Goal: Ask a question

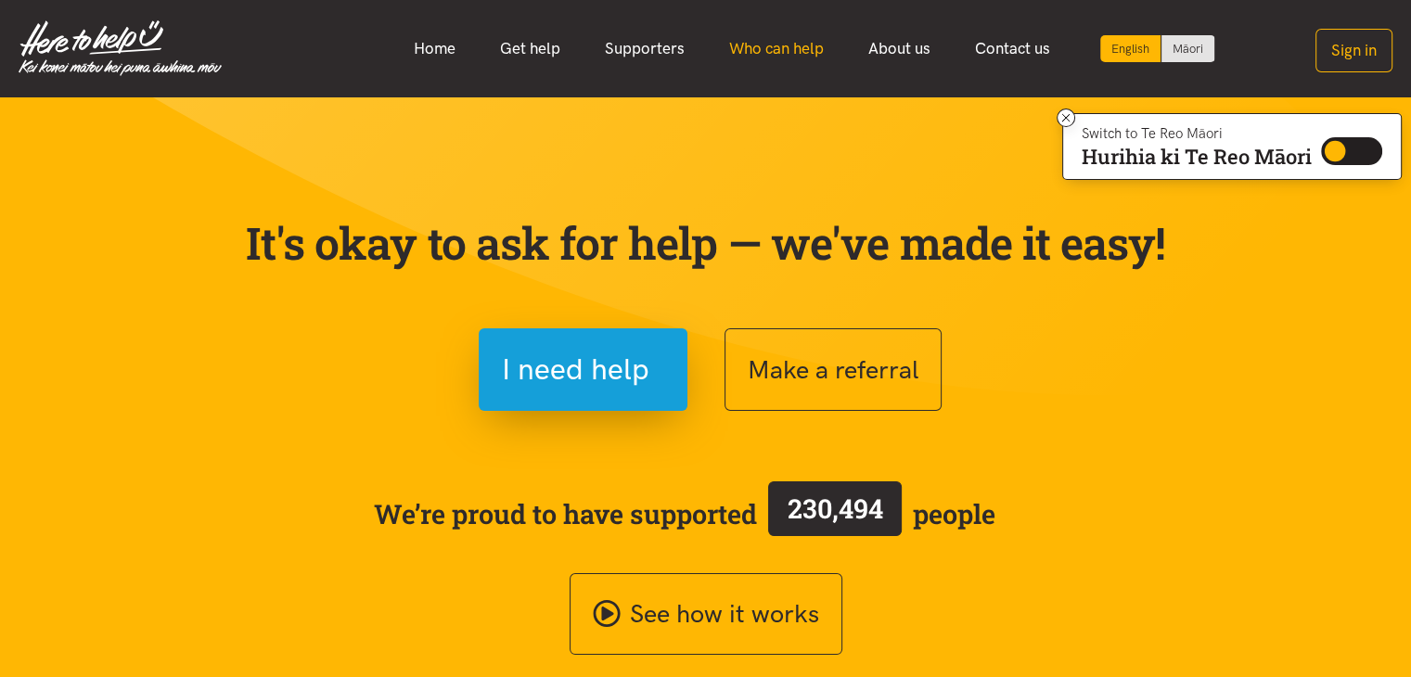
click at [802, 51] on link "Who can help" at bounding box center [776, 49] width 139 height 40
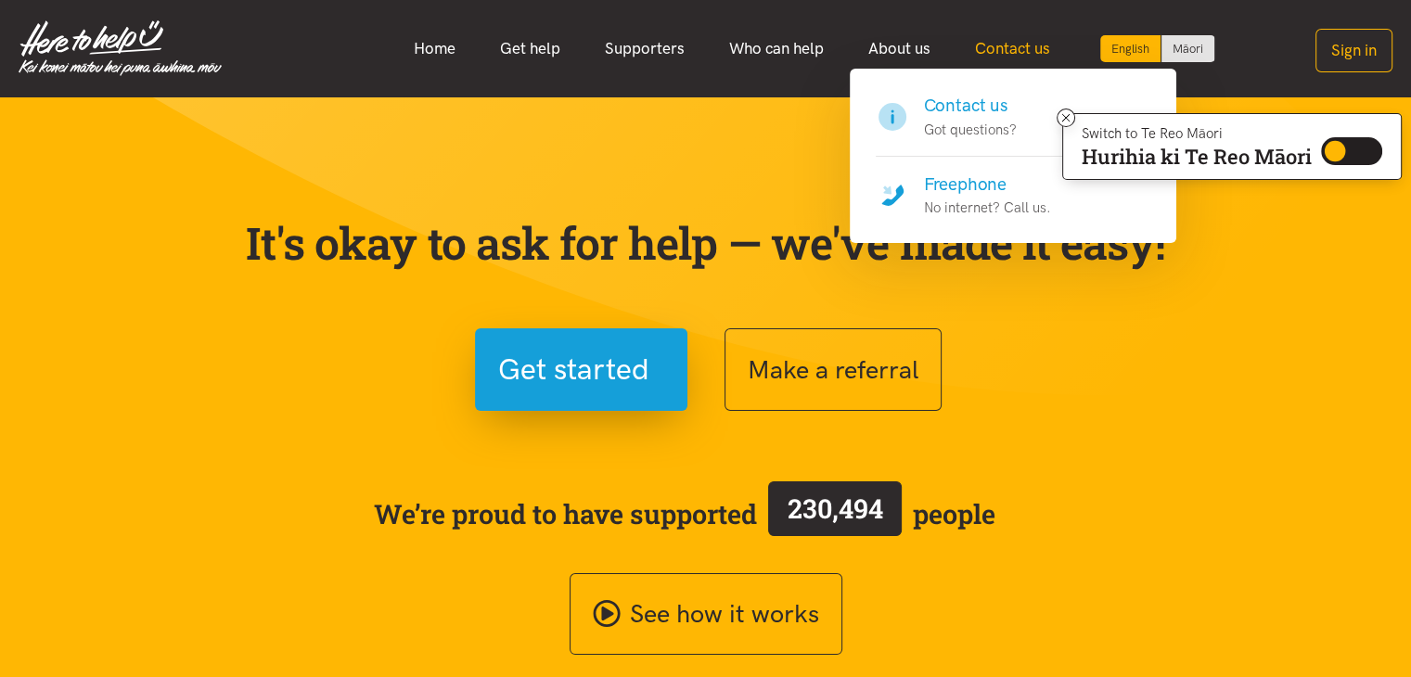
click at [1022, 42] on link "Contact us" at bounding box center [1013, 49] width 120 height 40
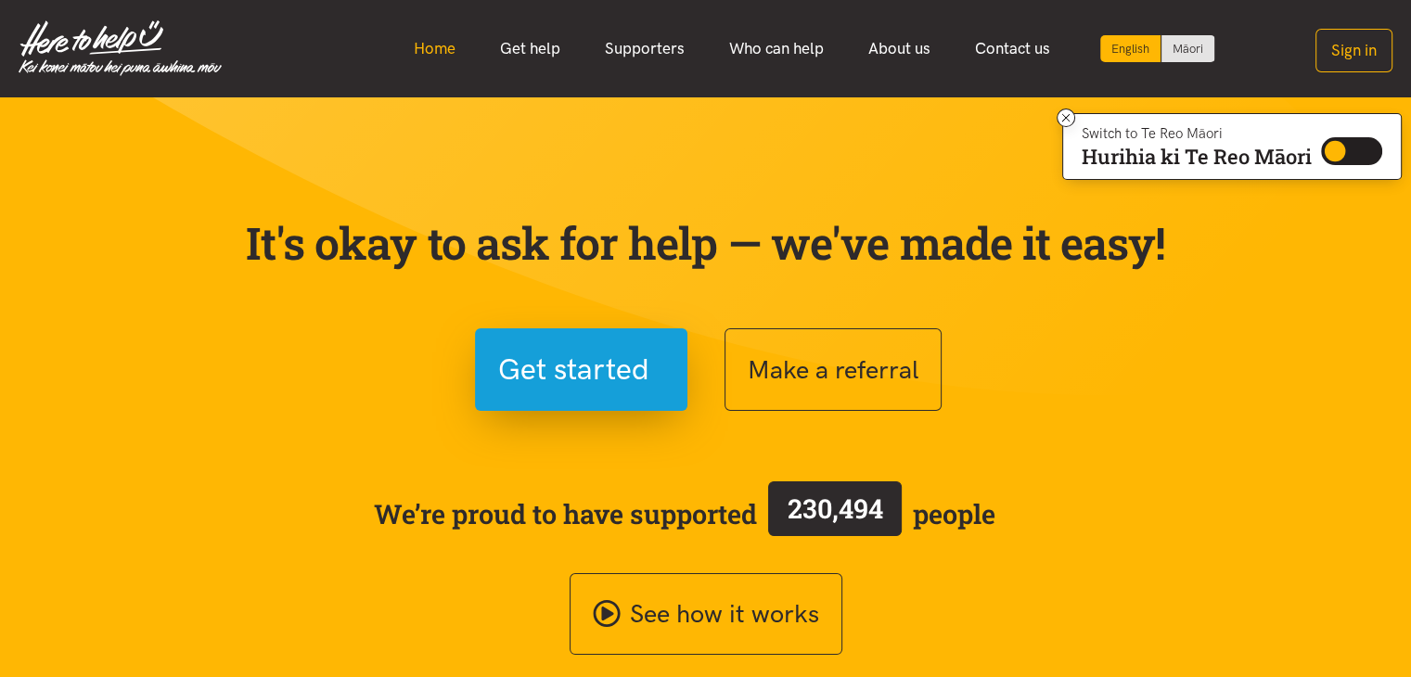
click at [417, 45] on link "Home" at bounding box center [434, 49] width 86 height 40
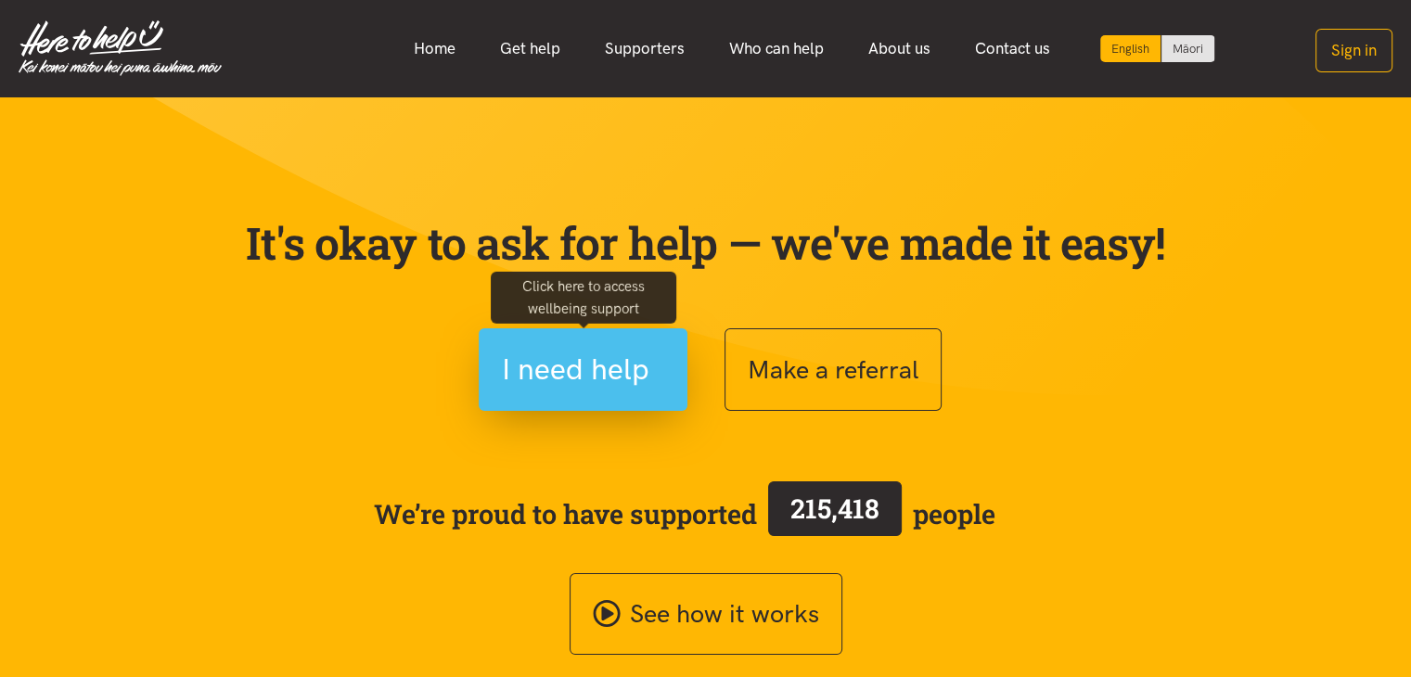
click at [622, 365] on span "I need help" at bounding box center [575, 369] width 147 height 47
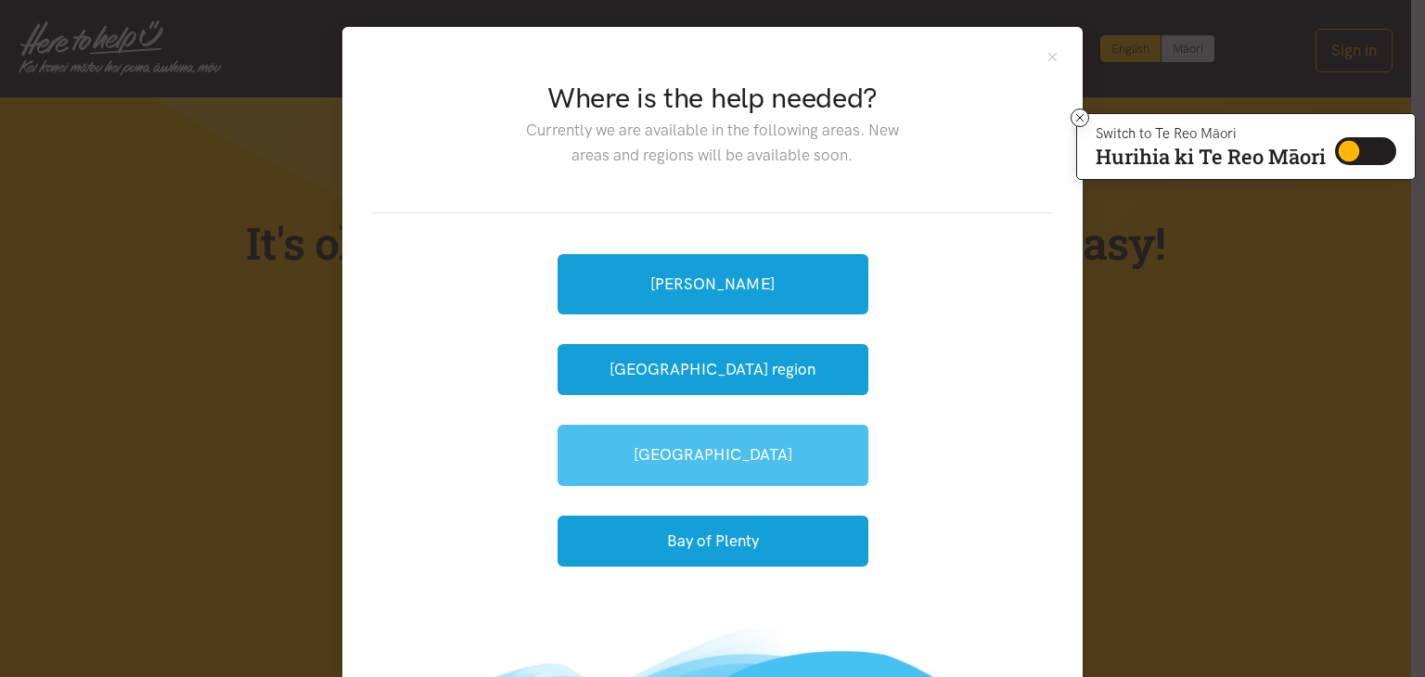
click at [749, 479] on link "[GEOGRAPHIC_DATA]" at bounding box center [712, 455] width 311 height 60
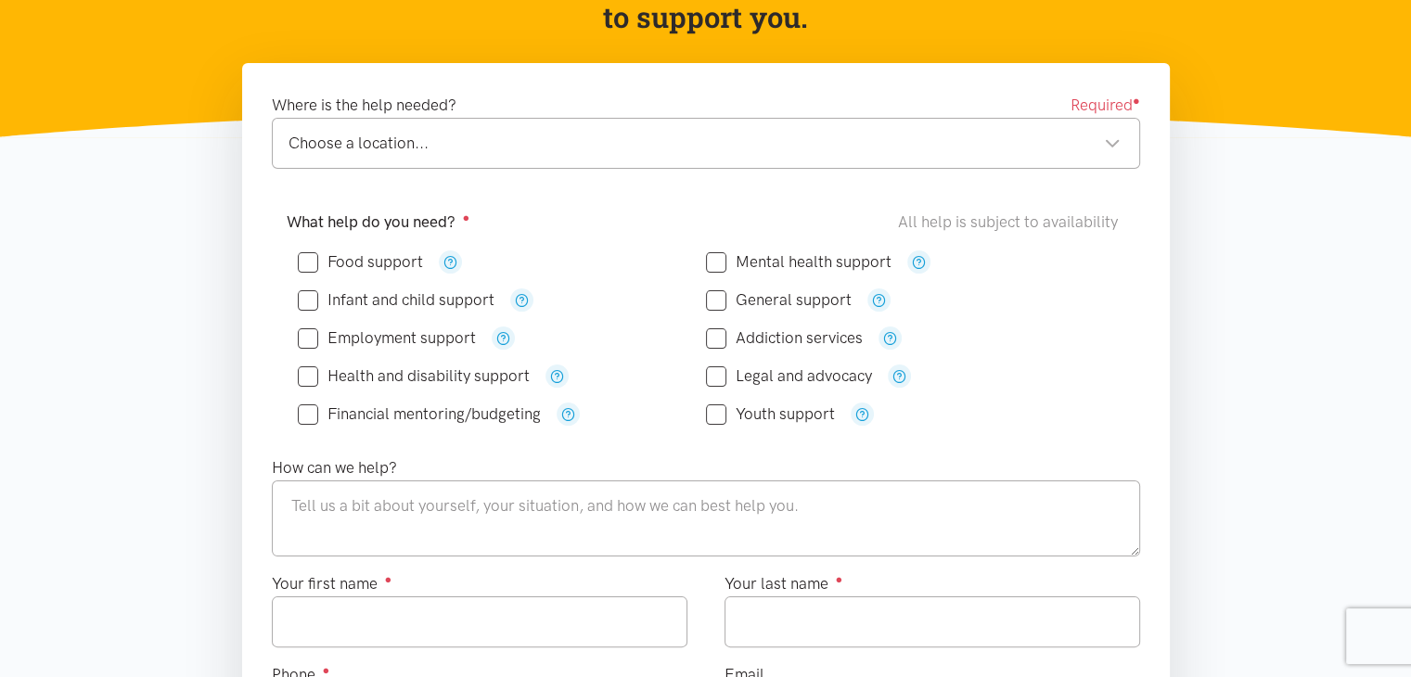
scroll to position [278, 0]
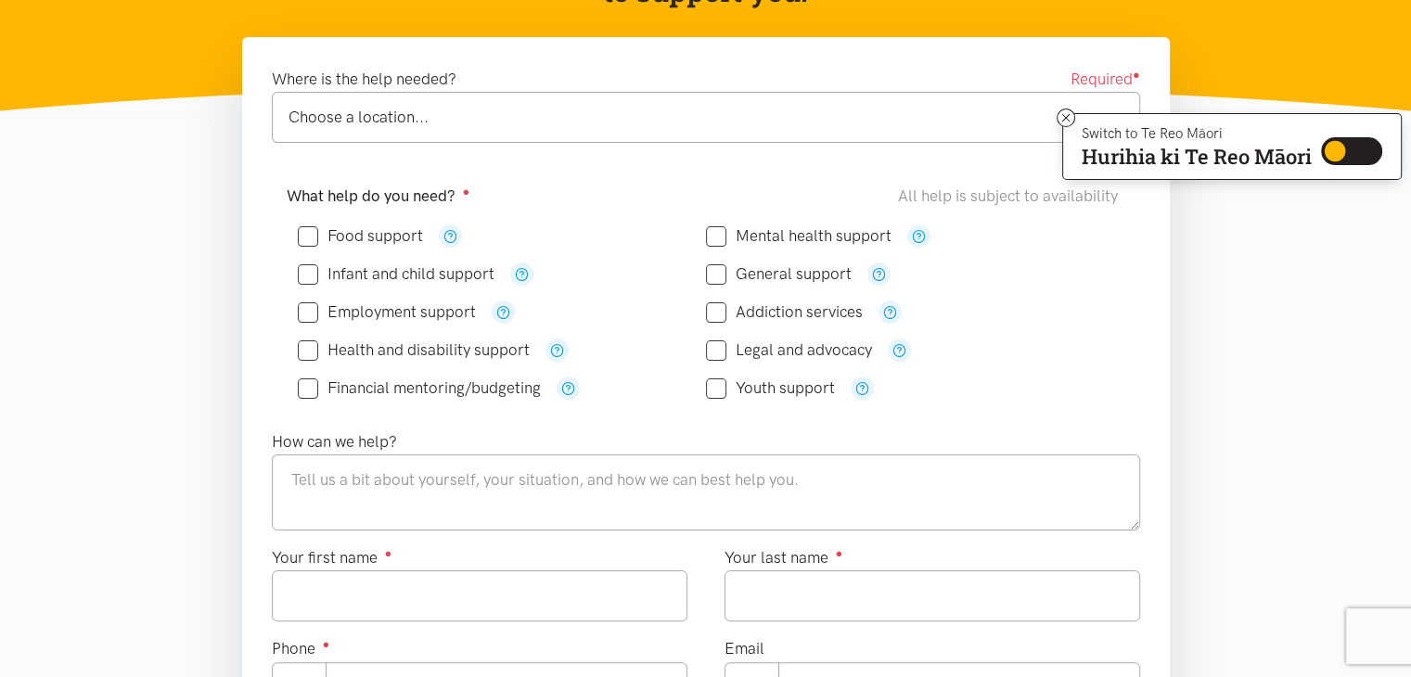
click at [480, 121] on div "Choose a location..." at bounding box center [704, 117] width 832 height 25
click at [879, 275] on icon "button" at bounding box center [879, 274] width 14 height 14
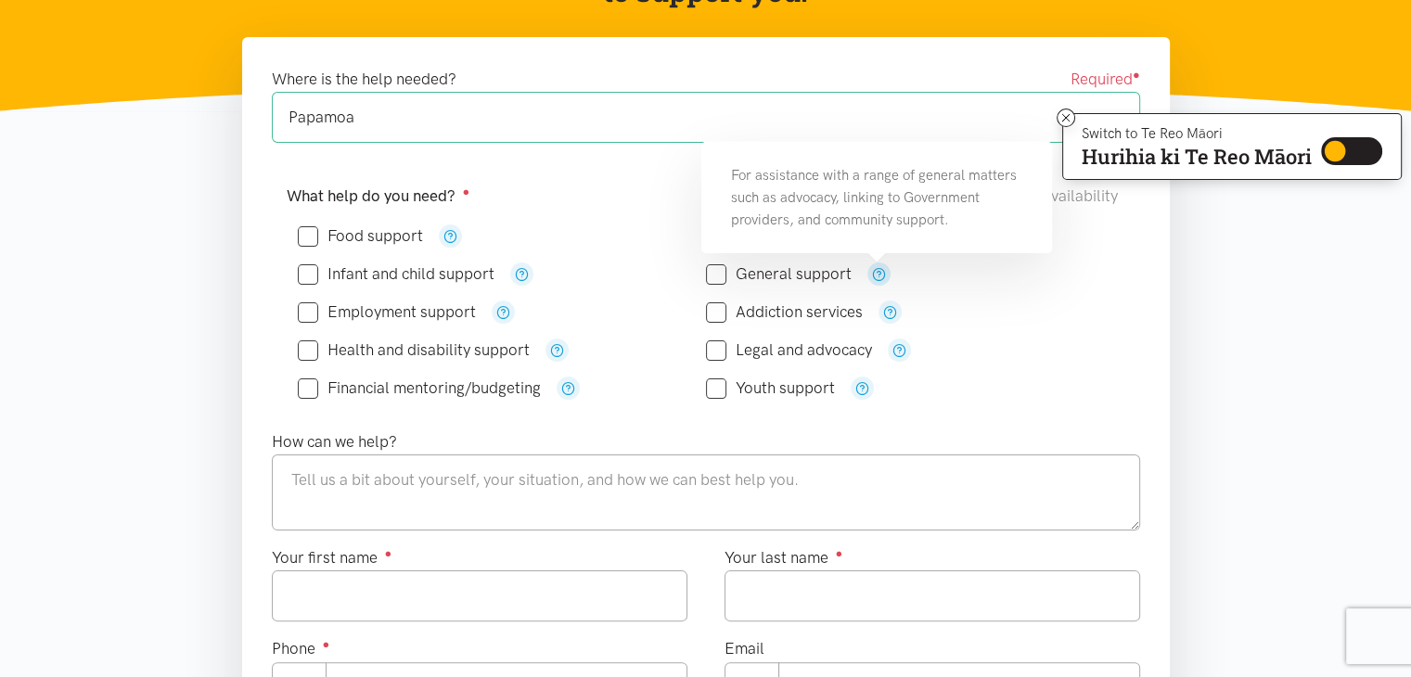
click at [879, 275] on icon "button" at bounding box center [879, 274] width 14 height 14
click at [1064, 333] on div "Legal and advocacy" at bounding box center [910, 350] width 408 height 38
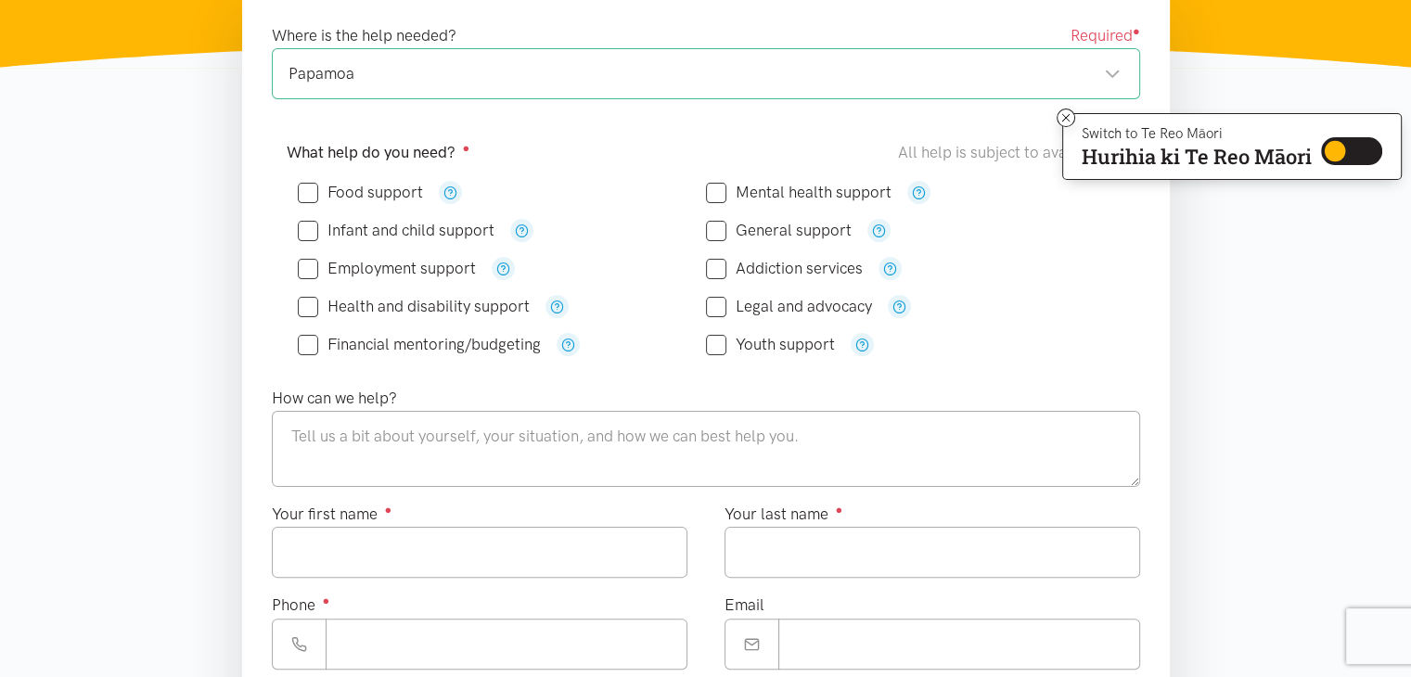
scroll to position [185, 0]
